Goal: Transaction & Acquisition: Purchase product/service

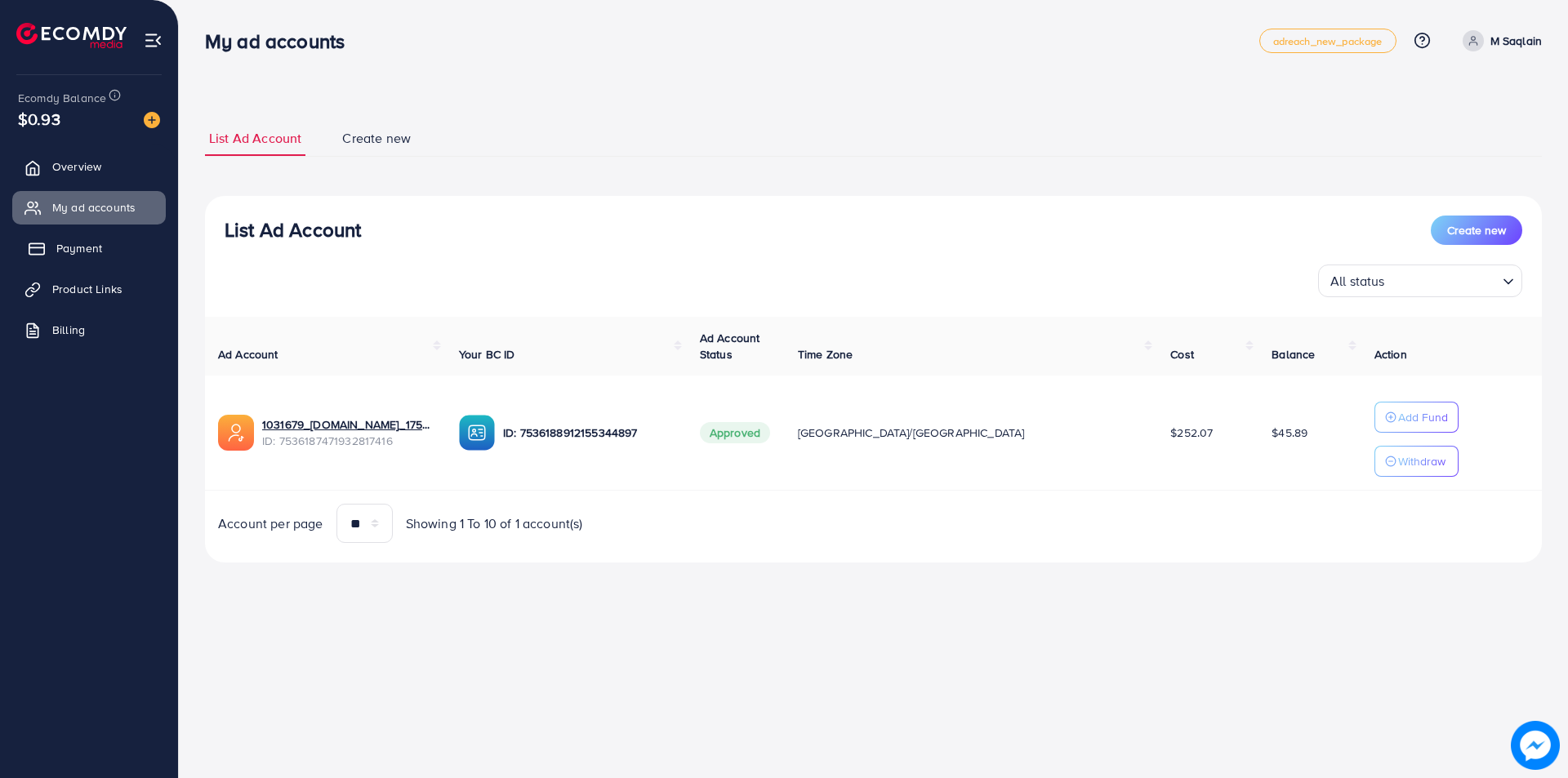
click at [78, 251] on span "Payment" at bounding box center [79, 248] width 46 height 17
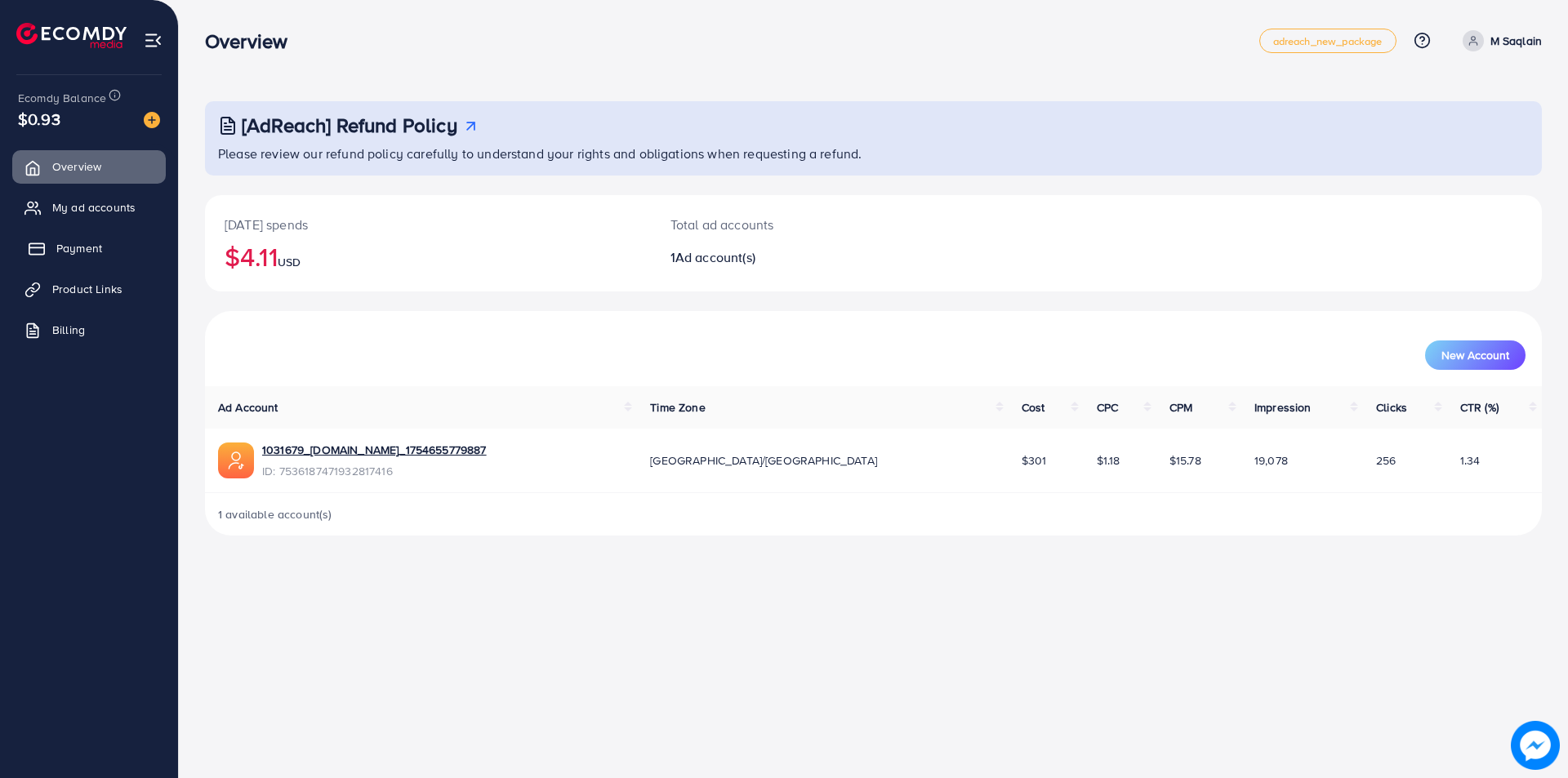
click at [67, 249] on span "Payment" at bounding box center [79, 248] width 46 height 17
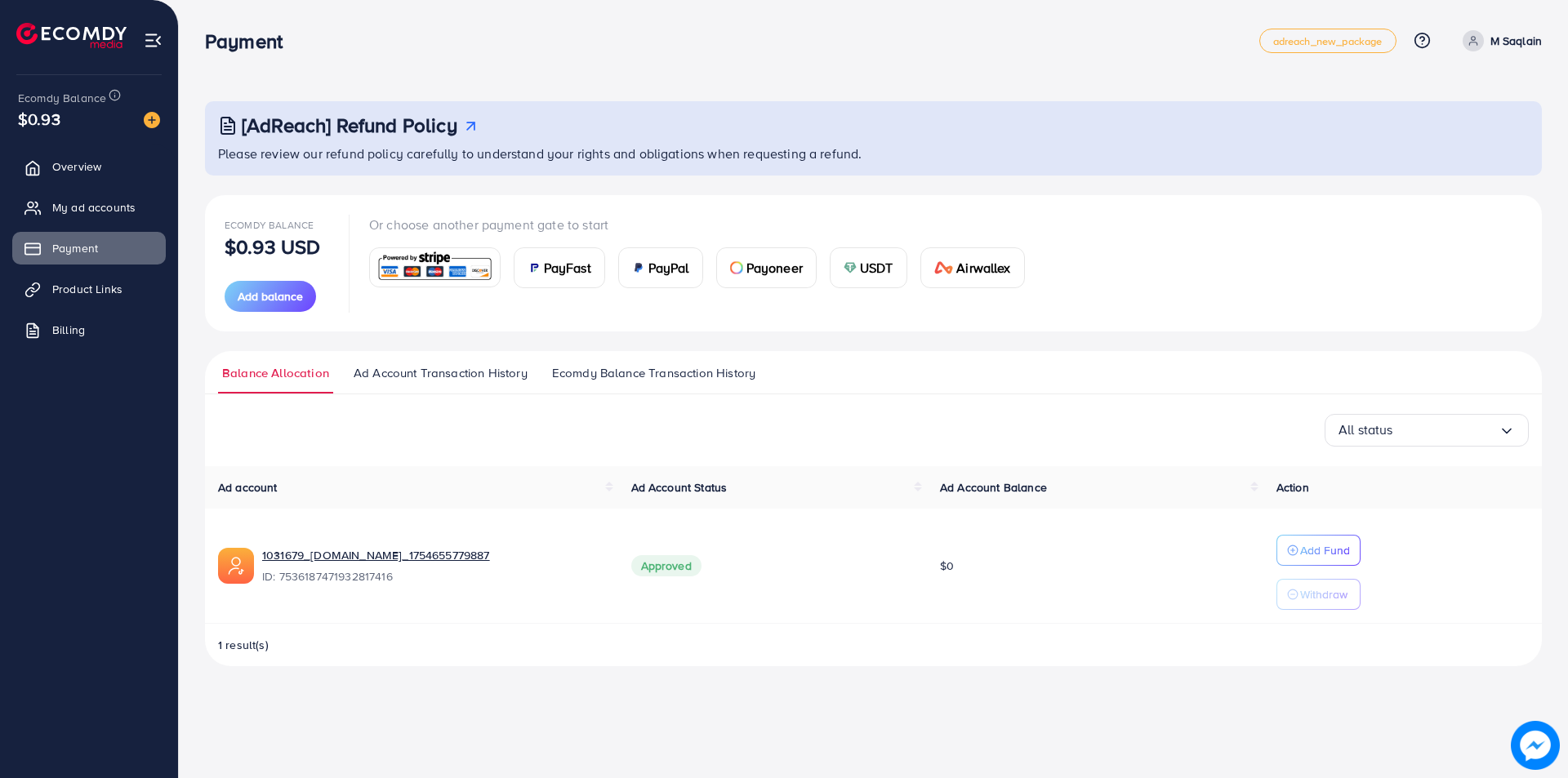
click at [869, 270] on span "USDT" at bounding box center [877, 268] width 33 height 19
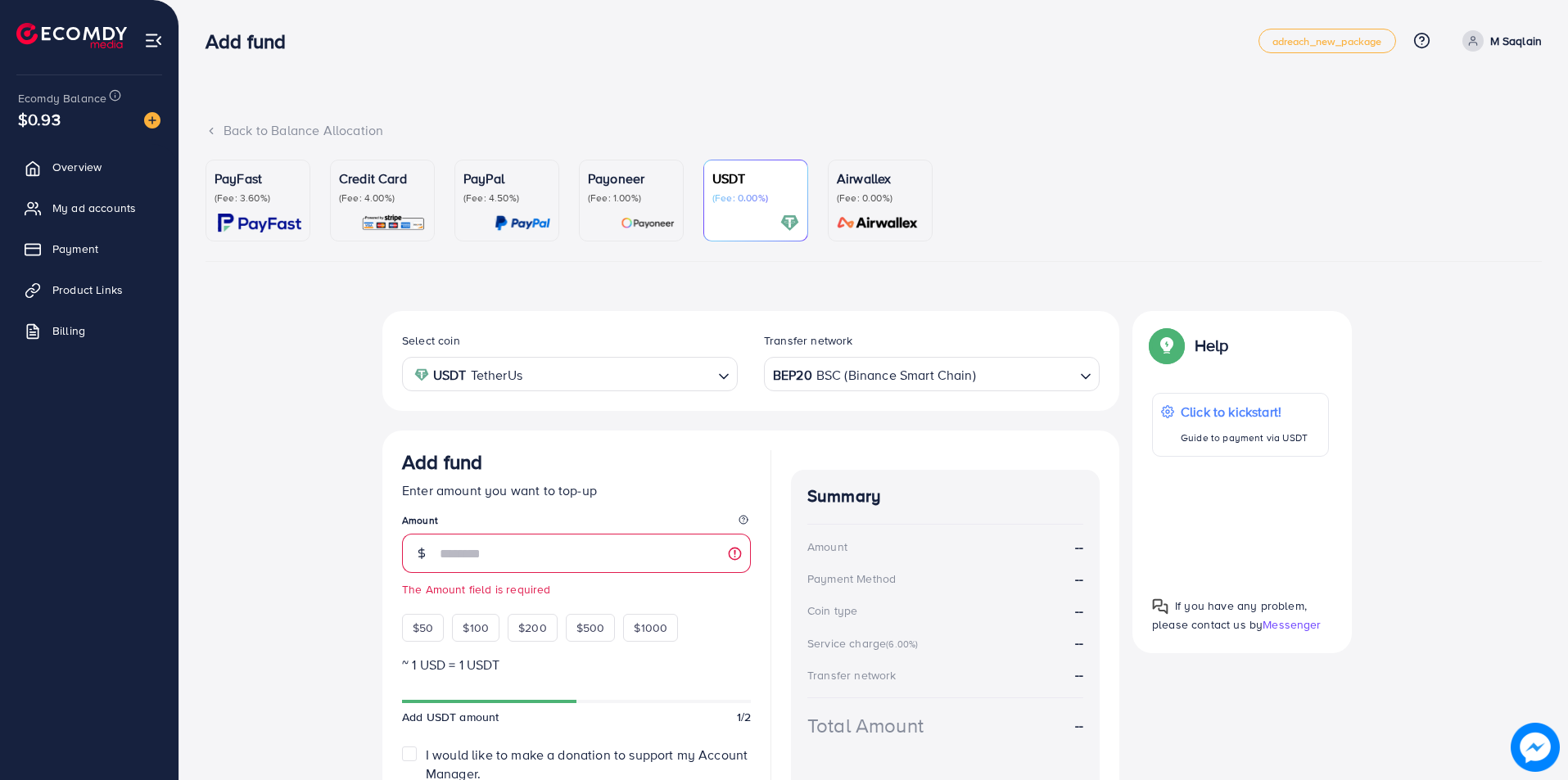
click at [1085, 257] on ul "PayFast (Fee: 3.60%) Credit Card (Fee: 4.00%) PayPal (Fee: 4.50%) Payoneer (Fee…" at bounding box center [873, 211] width 1336 height 102
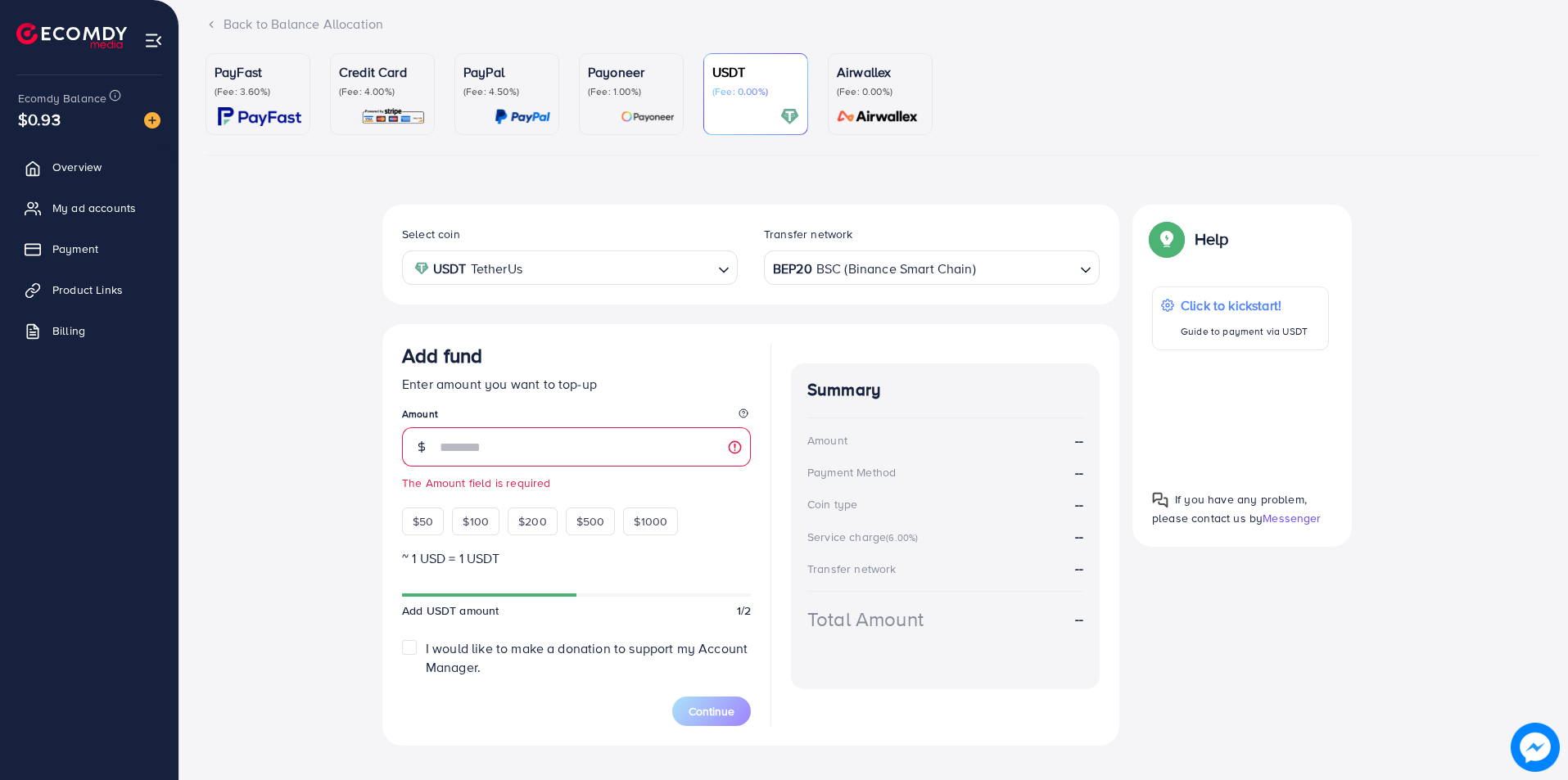
scroll to position [106, 0]
click at [1416, 513] on div "Select coin USDT TetherUs Loading... Transfer network BEP20 BSC (Binance Smart …" at bounding box center [873, 482] width 1336 height 554
click at [616, 375] on p "Enter amount you want to top-up" at bounding box center [576, 384] width 349 height 19
click at [464, 529] on span "$100" at bounding box center [476, 522] width 26 height 17
type input "***"
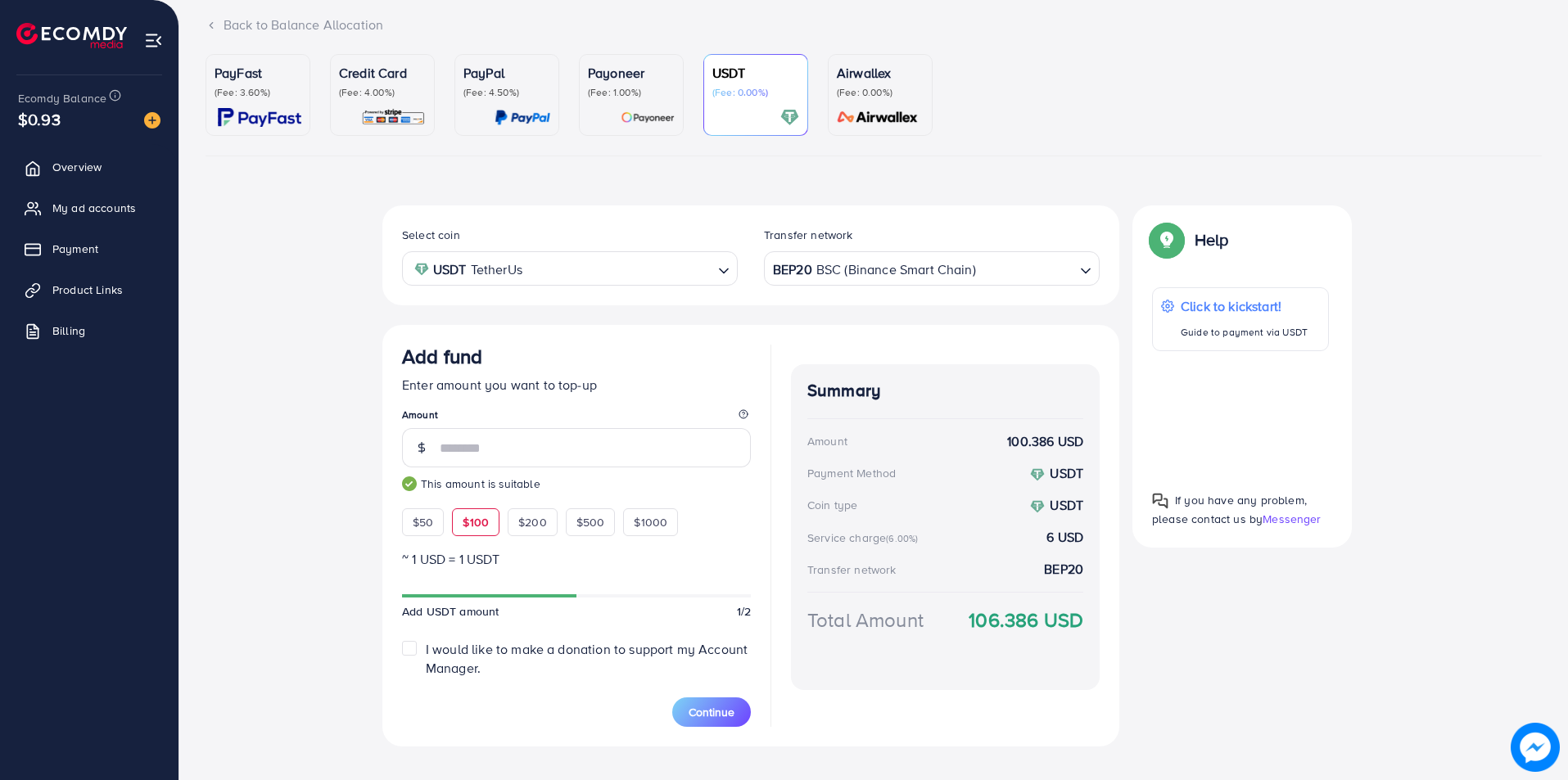
click at [871, 271] on div "BEP20 BSC (Binance Smart Chain)" at bounding box center [922, 267] width 305 height 29
click at [804, 458] on div "Select coin USDT TetherUs Loading... Transfer network TRC20 TRX (Tron) Loading.…" at bounding box center [751, 477] width 737 height 544
click at [710, 707] on span "Continue" at bounding box center [711, 712] width 46 height 17
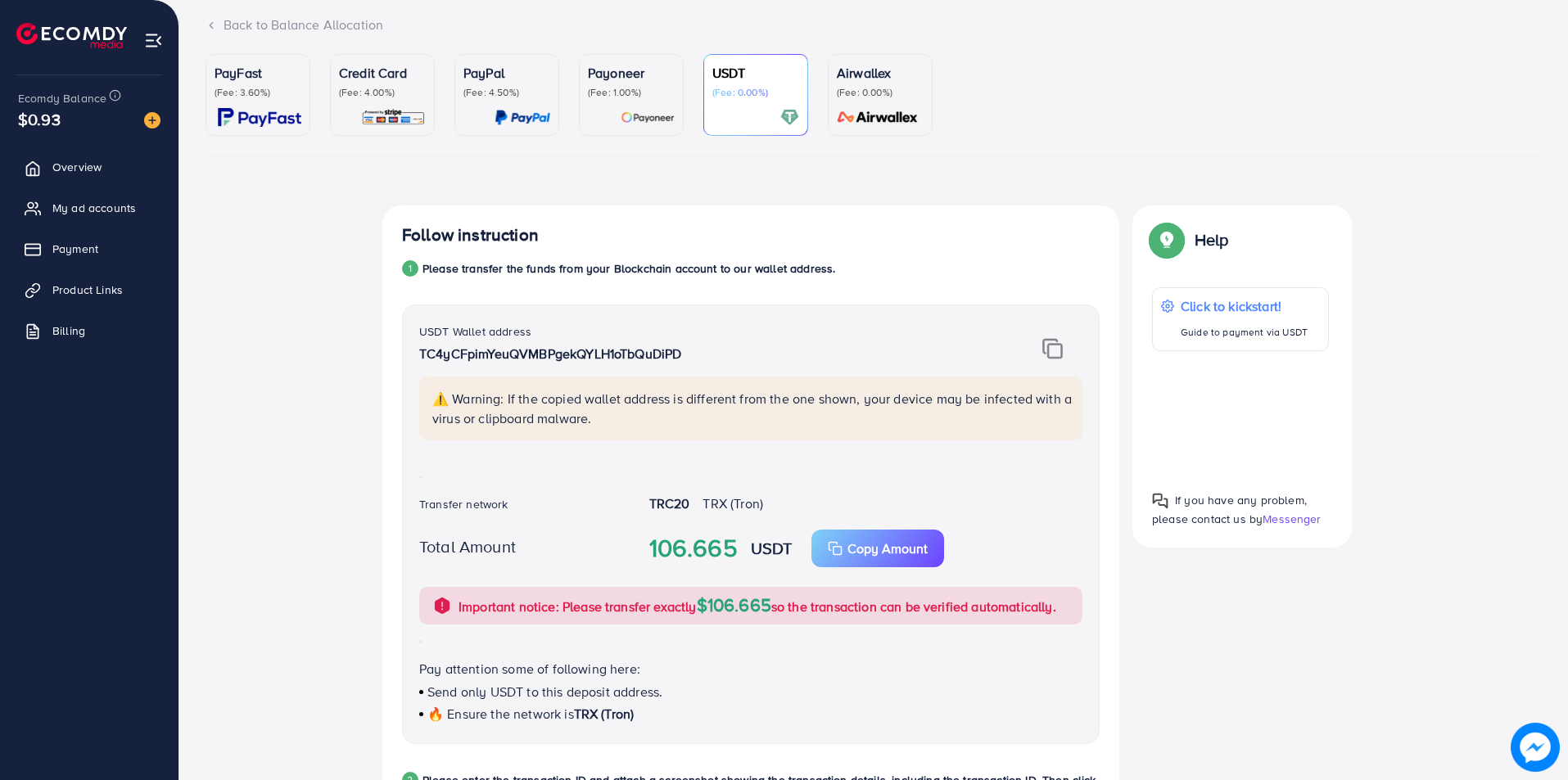
click at [710, 707] on div "🔥 Ensure the network is TRX (Tron)" at bounding box center [751, 714] width 663 height 19
click at [1050, 353] on img at bounding box center [1052, 349] width 20 height 21
click at [1087, 353] on div at bounding box center [1038, 349] width 115 height 21
click at [786, 259] on p "Please transfer the funds from your Blockchain account to our wallet address." at bounding box center [628, 269] width 412 height 19
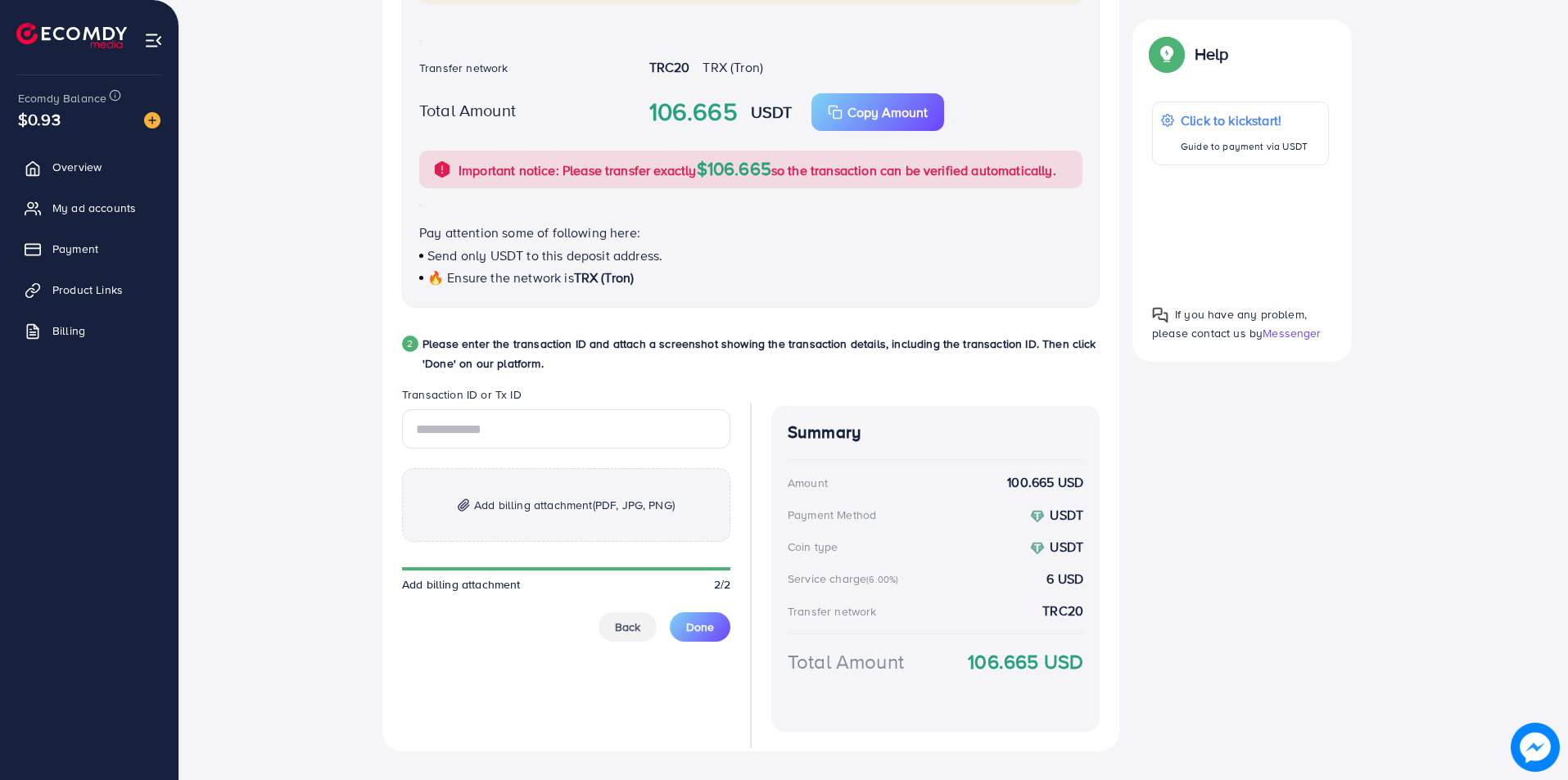
scroll to position [572, 0]
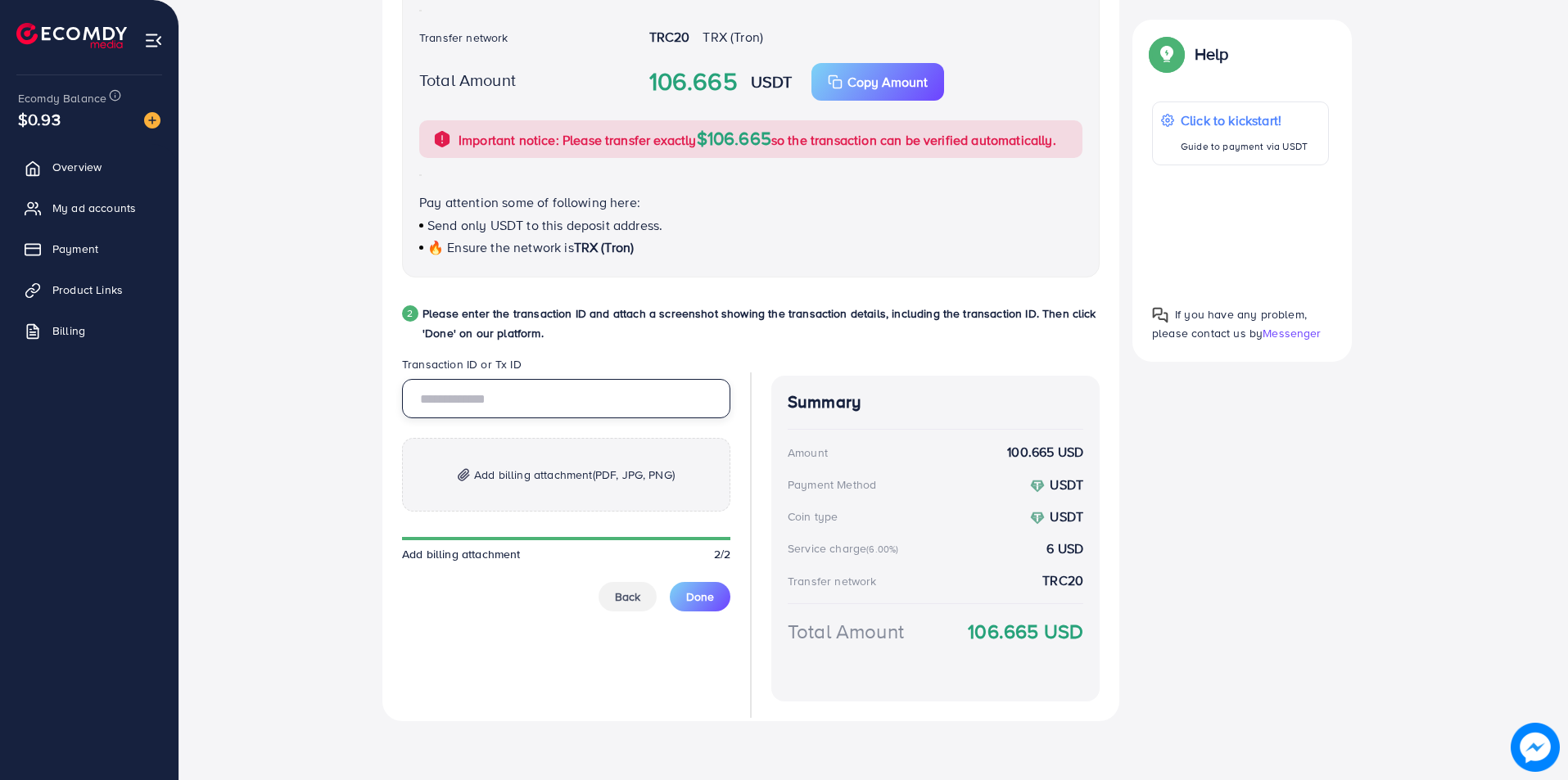
click at [504, 405] on input "text" at bounding box center [566, 398] width 328 height 40
paste input "**********"
type input "**********"
click at [558, 500] on p "Add billing attachment (PDF, JPG, PNG)" at bounding box center [566, 475] width 328 height 74
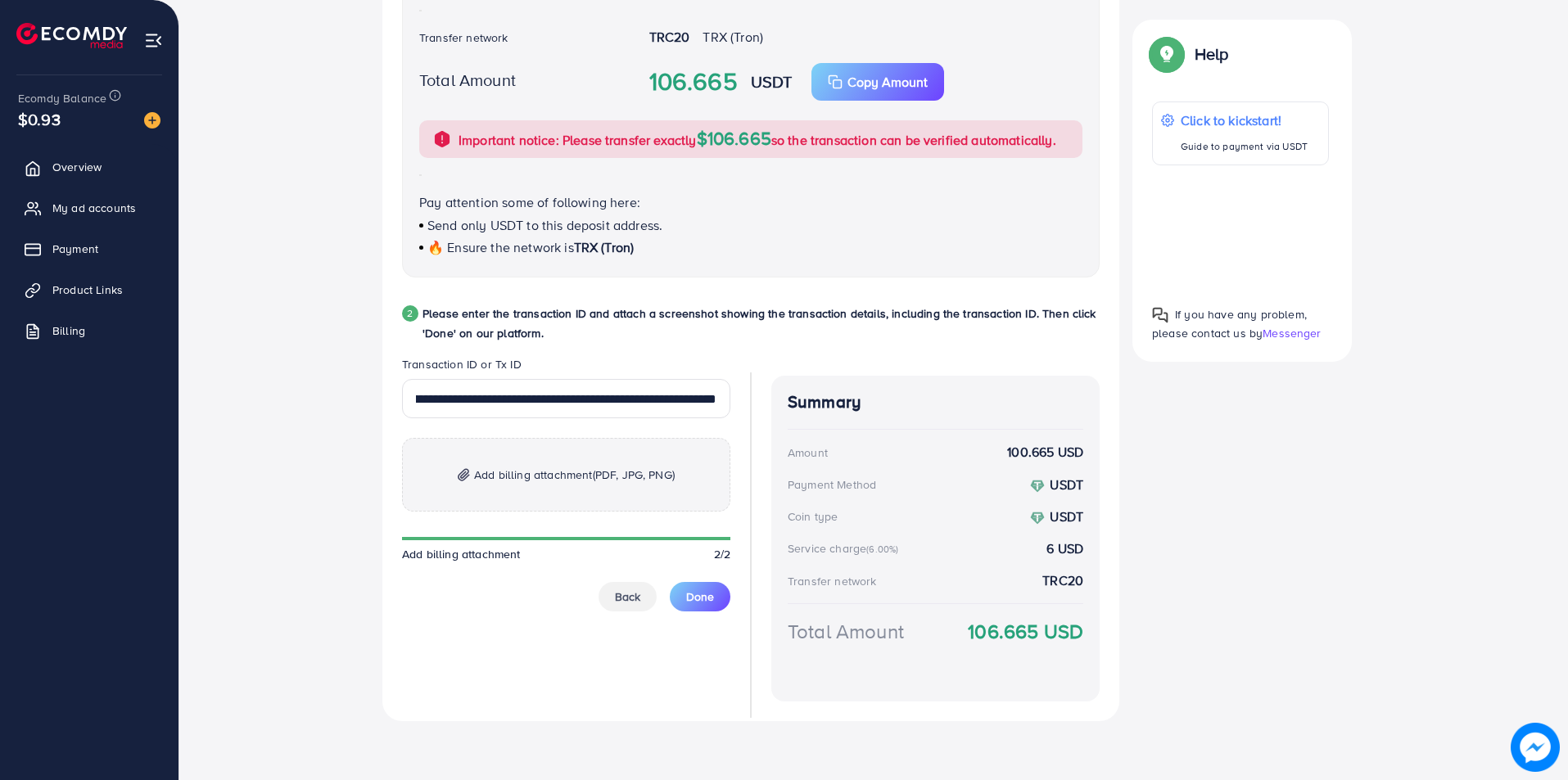
scroll to position [0, 0]
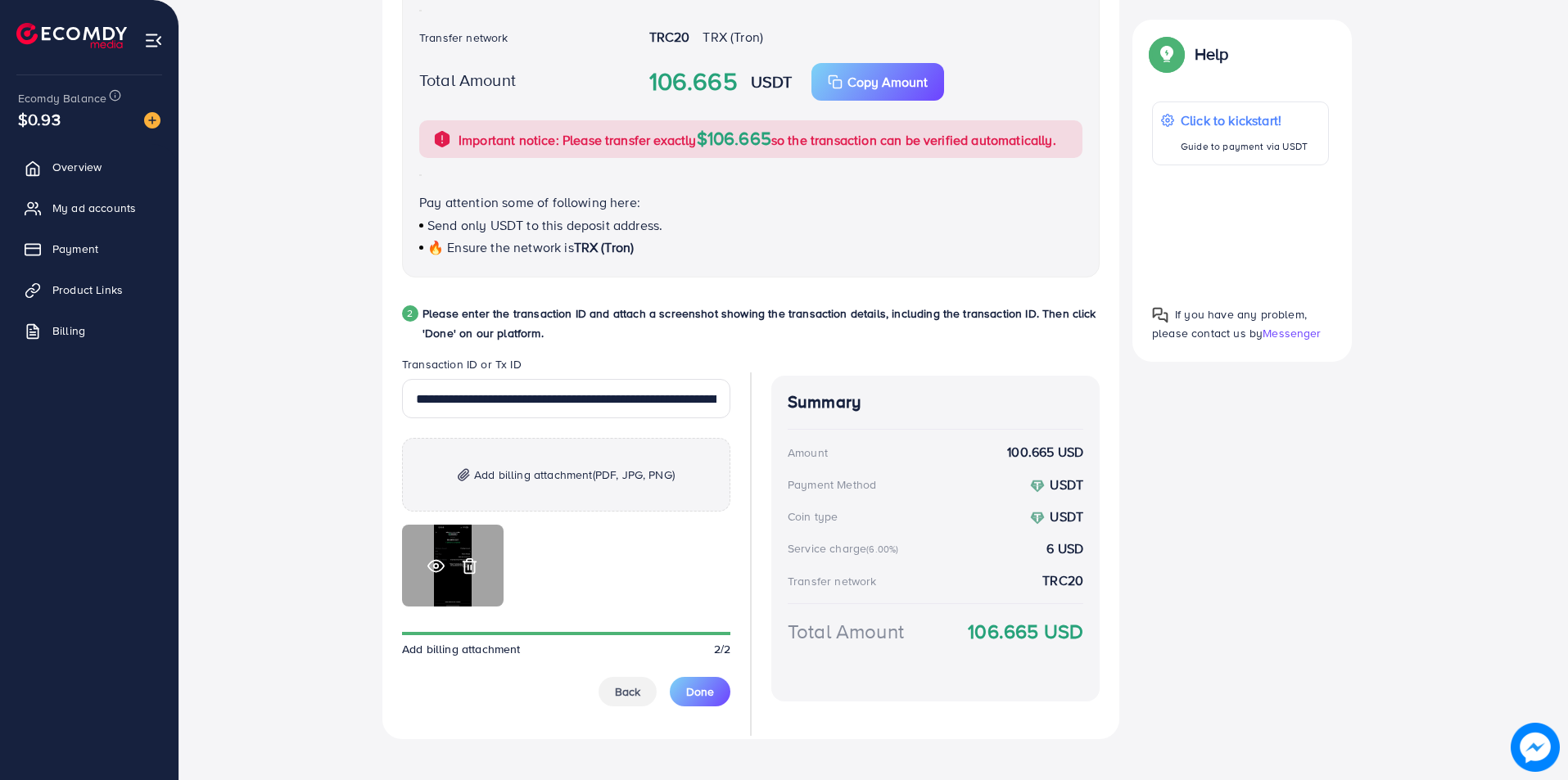
click at [442, 565] on icon at bounding box center [436, 567] width 18 height 18
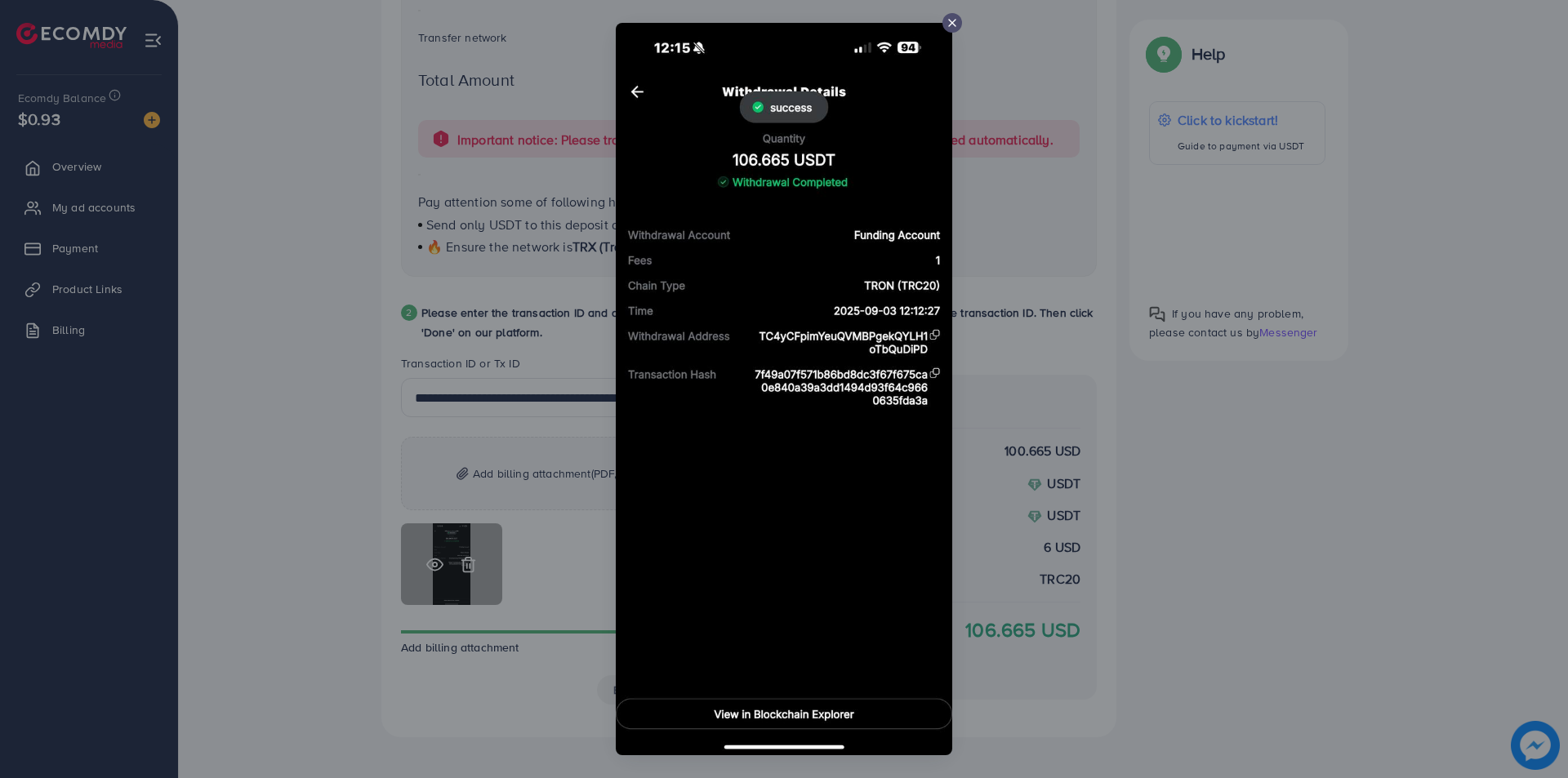
click at [441, 564] on div at bounding box center [784, 389] width 1568 height 778
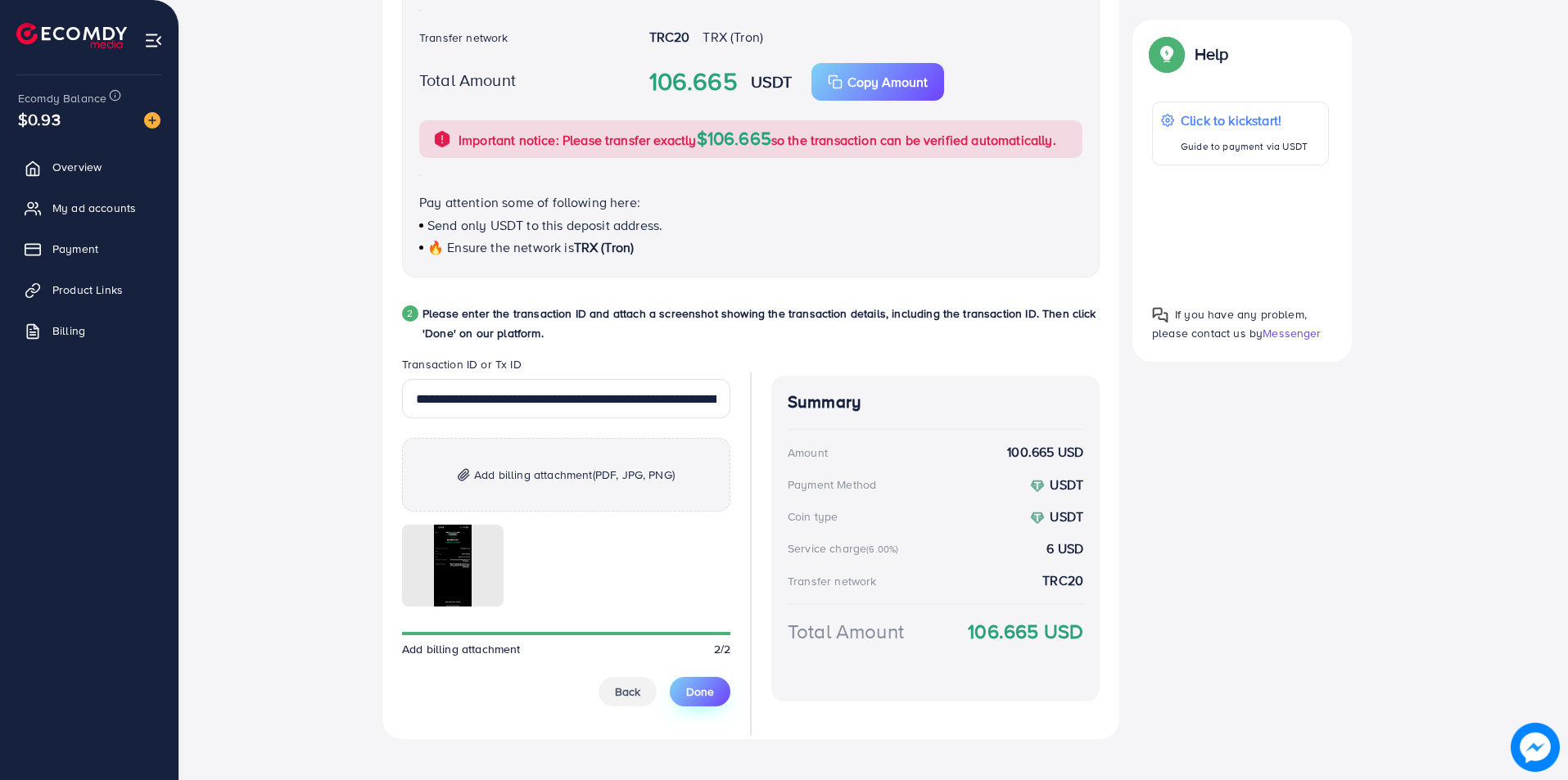
click at [718, 696] on button "Done" at bounding box center [700, 691] width 61 height 29
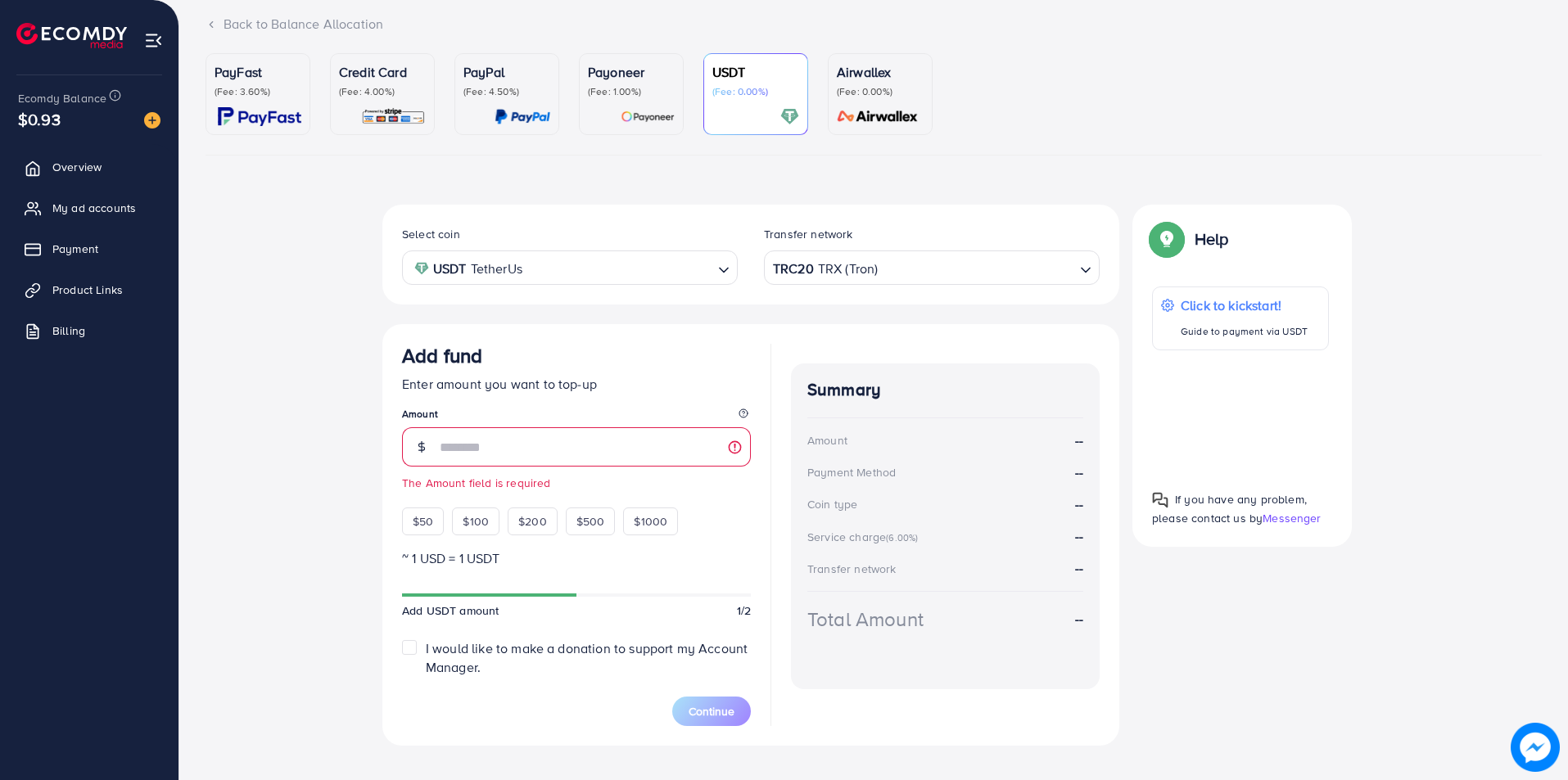
scroll to position [109, 0]
click at [115, 209] on span "My ad accounts" at bounding box center [98, 208] width 84 height 17
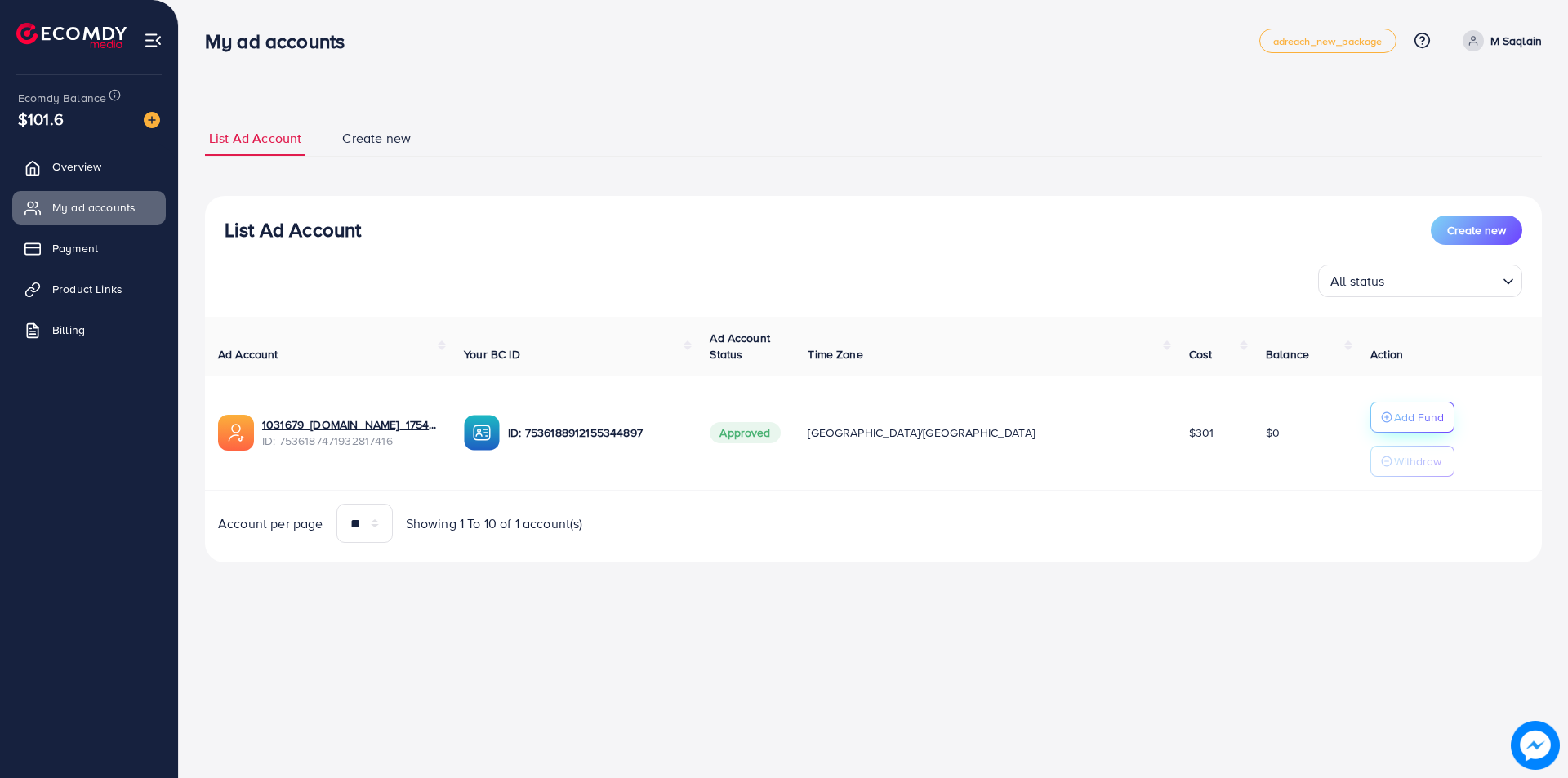
click at [1395, 417] on p "Add Fund" at bounding box center [1419, 417] width 50 height 19
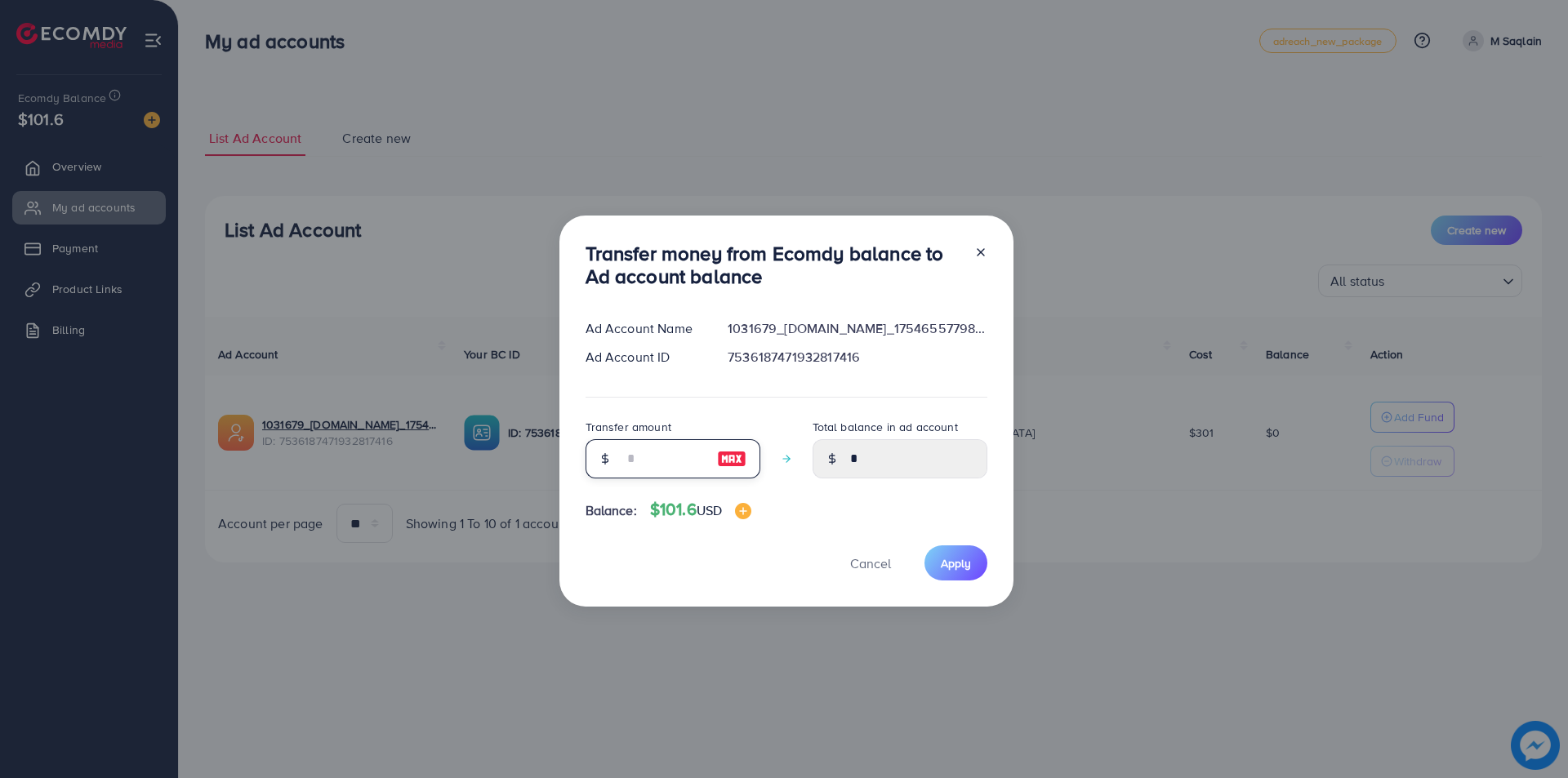
click at [637, 458] on input "number" at bounding box center [664, 459] width 82 height 40
type input "*"
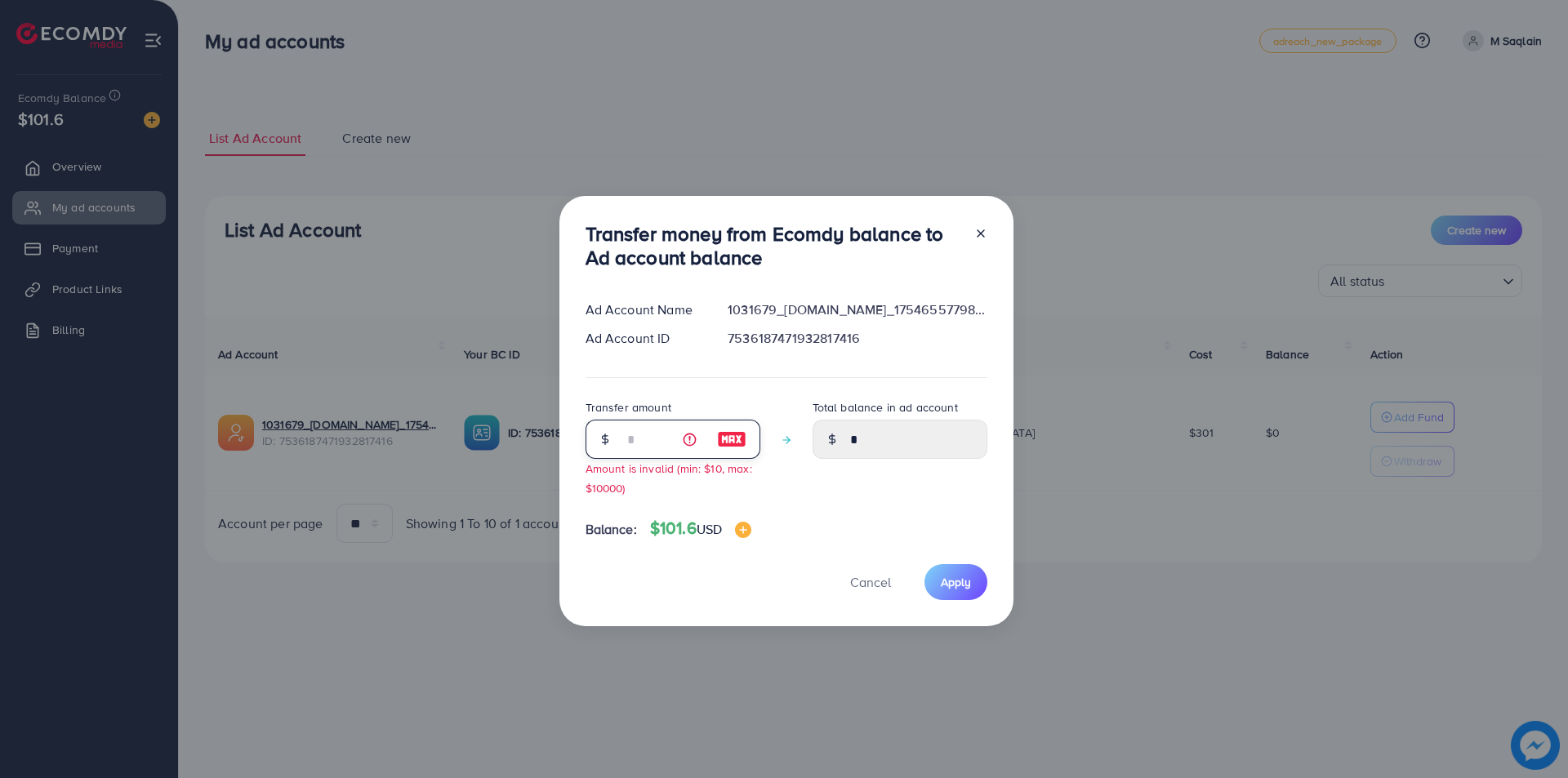
type input "****"
type input "**"
type input "*****"
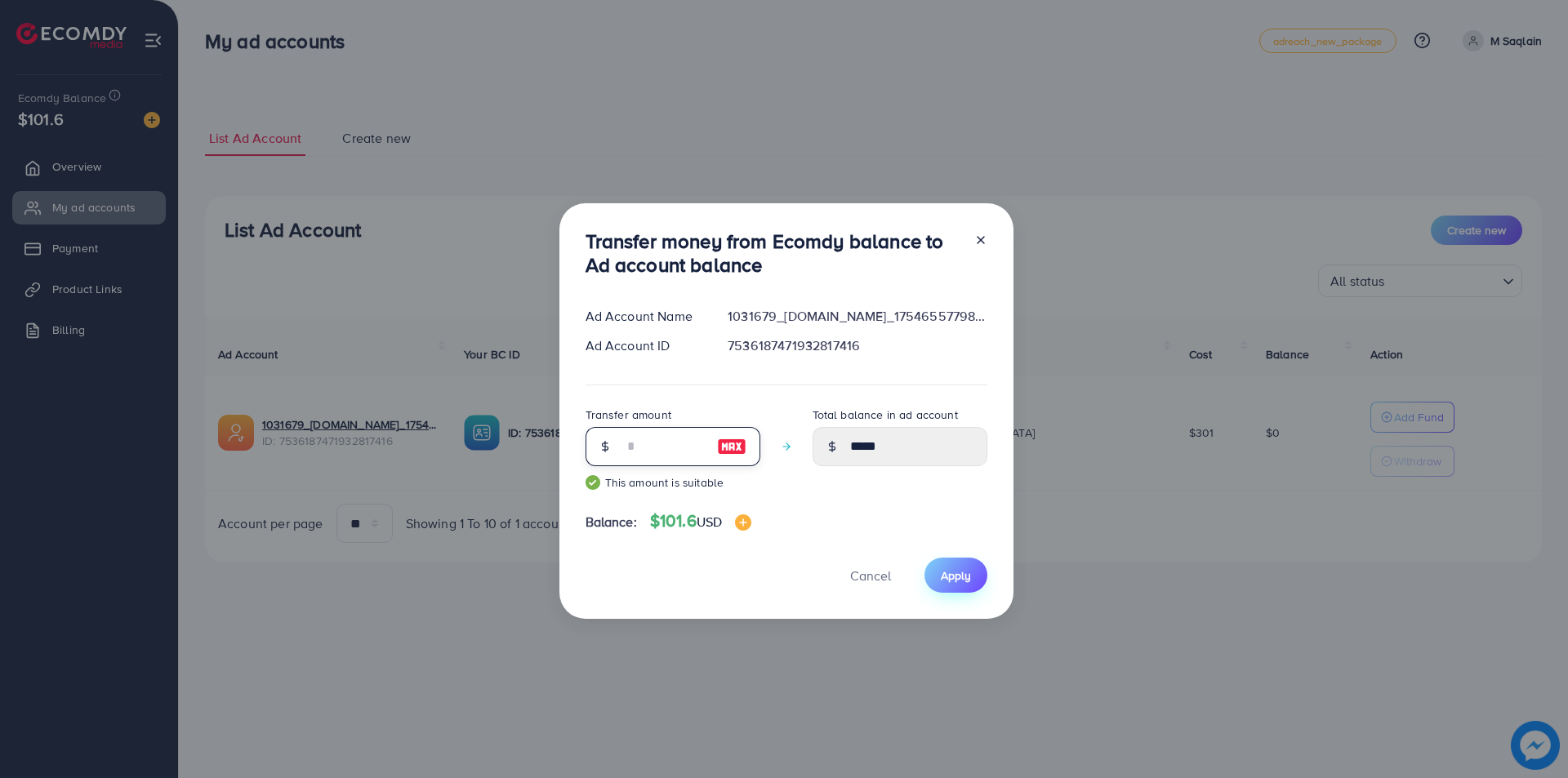
type input "**"
click at [945, 568] on span "Apply" at bounding box center [956, 576] width 30 height 17
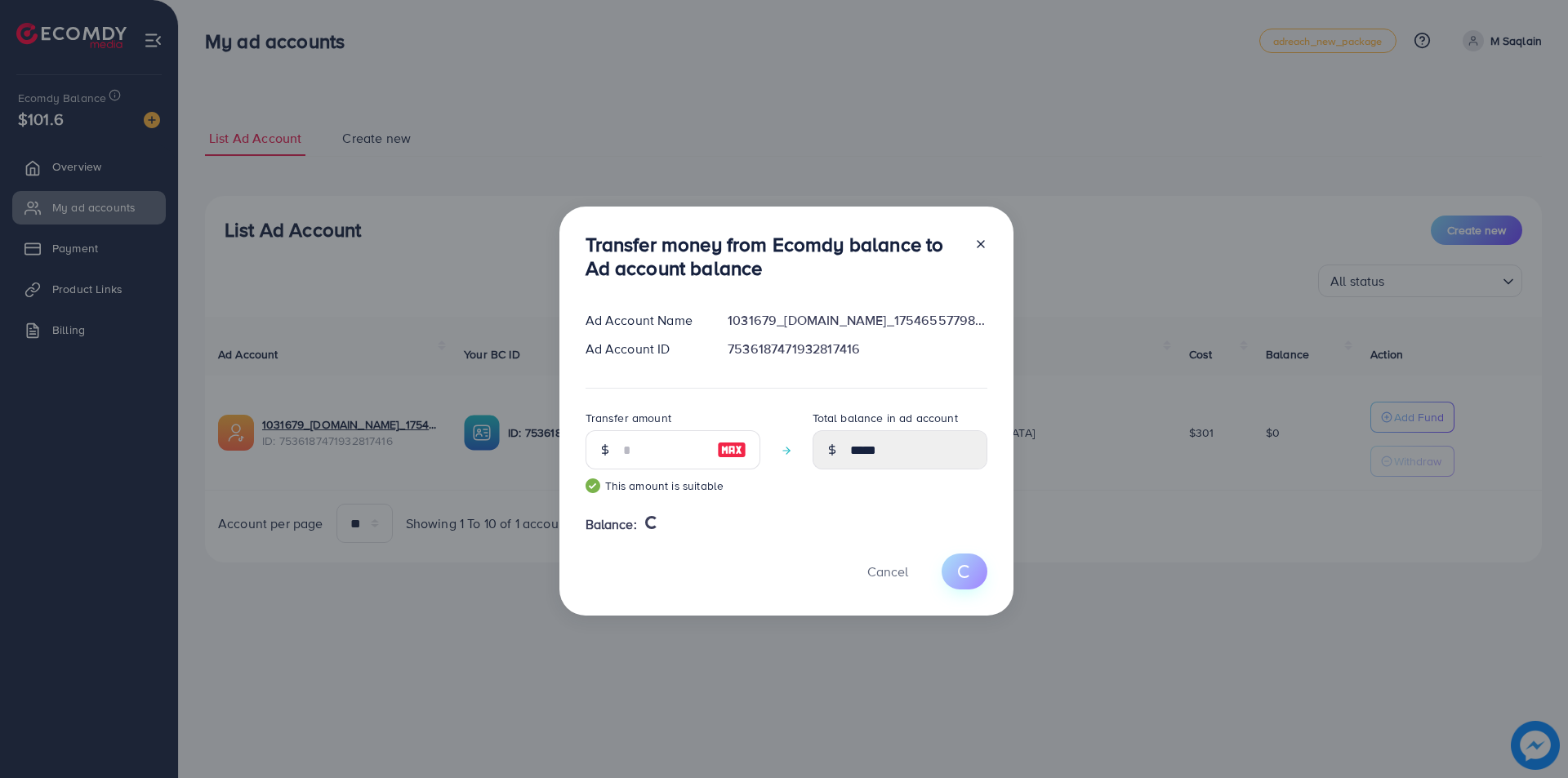
type input "*"
